Goal: Task Accomplishment & Management: Manage account settings

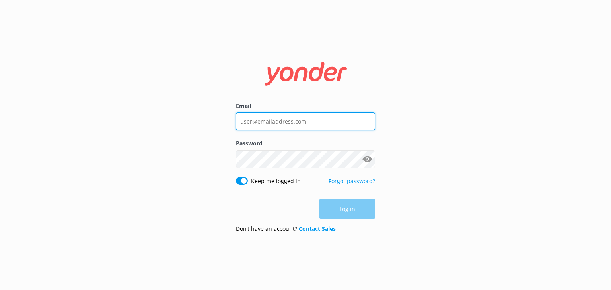
click at [269, 120] on input "Email" at bounding box center [305, 121] width 139 height 18
type input "[EMAIL_ADDRESS][DOMAIN_NAME]"
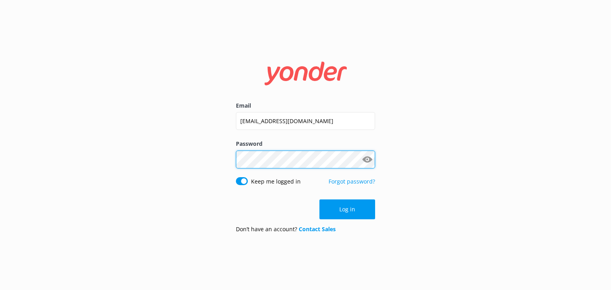
click button "Log in" at bounding box center [347, 210] width 56 height 20
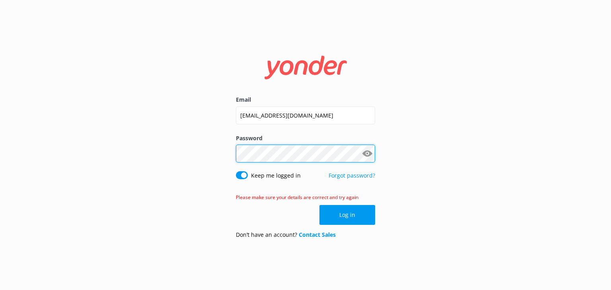
click at [227, 161] on div "Email [EMAIL_ADDRESS][DOMAIN_NAME] Password Show password Keep me logged in For…" at bounding box center [305, 145] width 159 height 200
click button "Log in" at bounding box center [347, 215] width 56 height 20
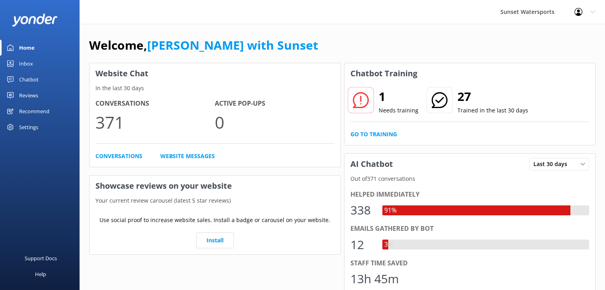
click at [24, 62] on div "Inbox" at bounding box center [26, 64] width 14 height 16
